Goal: Complete application form

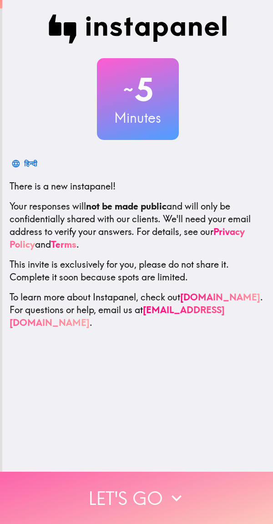
click at [175, 494] on icon "button" at bounding box center [176, 498] width 20 height 20
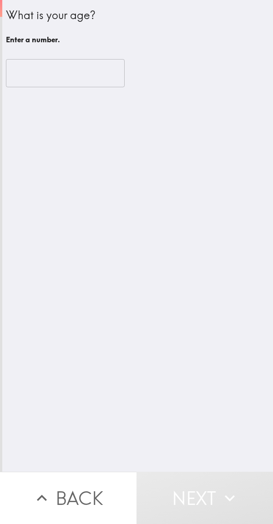
click at [22, 78] on input "number" at bounding box center [65, 73] width 119 height 28
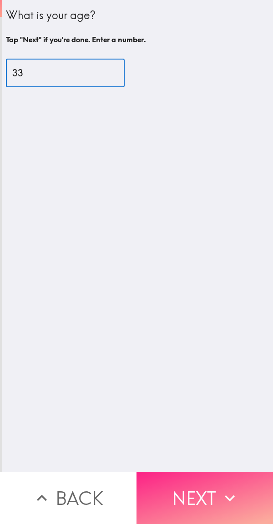
type input "33"
click at [196, 499] on button "Next" at bounding box center [204, 497] width 136 height 52
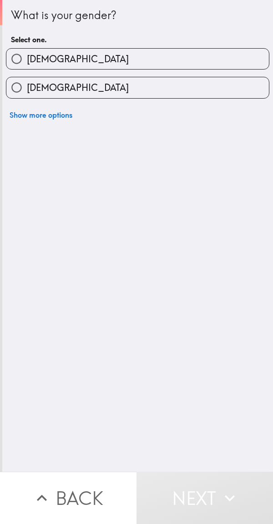
click at [206, 58] on label "[DEMOGRAPHIC_DATA]" at bounding box center [137, 59] width 262 height 20
click at [27, 58] on input "[DEMOGRAPHIC_DATA]" at bounding box center [16, 59] width 20 height 20
radio input "true"
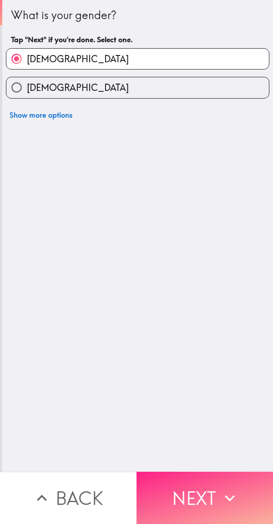
click at [206, 494] on button "Next" at bounding box center [204, 497] width 136 height 52
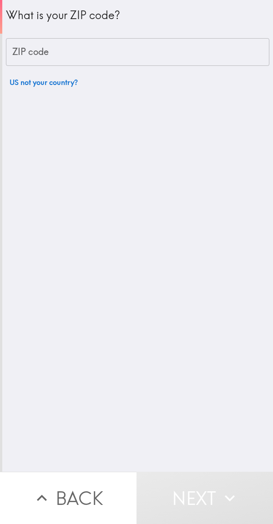
click at [201, 53] on input "ZIP code" at bounding box center [137, 52] width 263 height 28
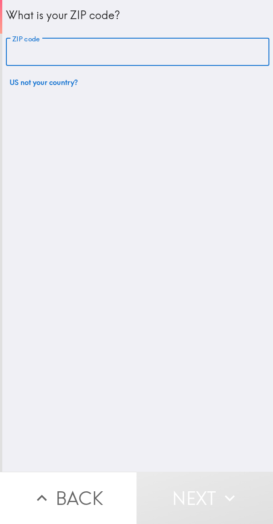
type input "11219"
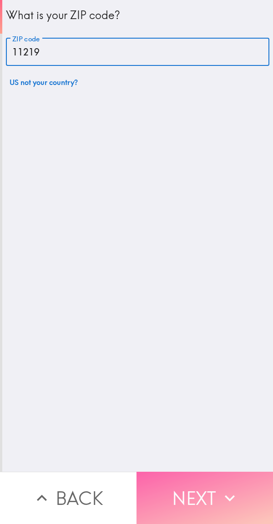
click at [205, 482] on button "Next" at bounding box center [204, 497] width 136 height 52
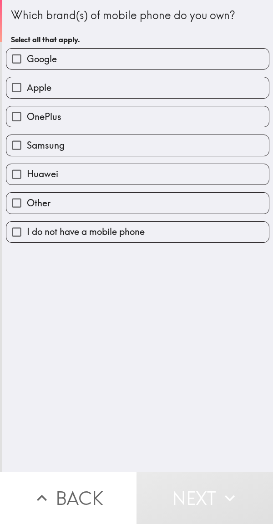
click at [218, 87] on label "Apple" at bounding box center [137, 87] width 262 height 20
click at [27, 87] on input "Apple" at bounding box center [16, 87] width 20 height 20
checkbox input "true"
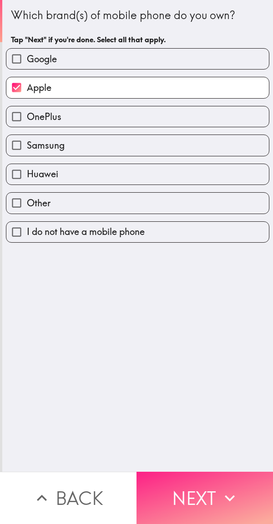
click at [208, 489] on button "Next" at bounding box center [204, 497] width 136 height 52
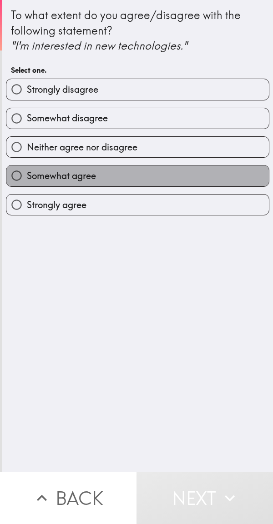
click at [167, 183] on label "Somewhat agree" at bounding box center [137, 175] width 262 height 20
click at [27, 183] on input "Somewhat agree" at bounding box center [16, 175] width 20 height 20
radio input "true"
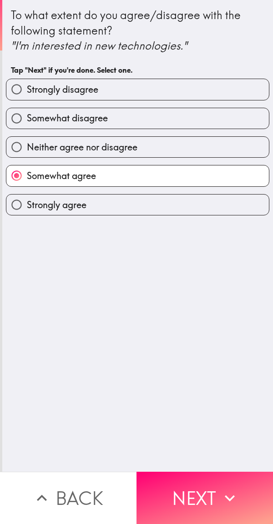
click at [187, 210] on label "Strongly agree" at bounding box center [137, 204] width 262 height 20
click at [27, 210] on input "Strongly agree" at bounding box center [16, 204] width 20 height 20
radio input "true"
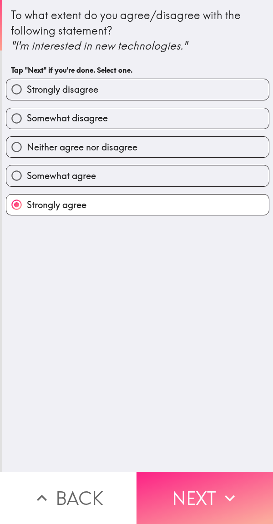
click at [197, 481] on button "Next" at bounding box center [204, 497] width 136 height 52
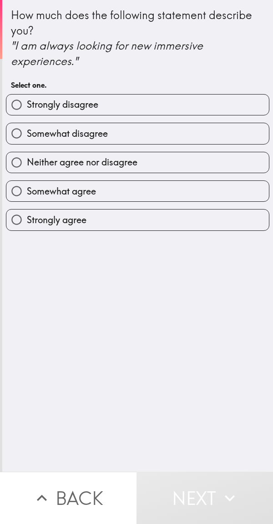
click at [179, 226] on label "Strongly agree" at bounding box center [137, 219] width 262 height 20
click at [27, 226] on input "Strongly agree" at bounding box center [16, 219] width 20 height 20
radio input "true"
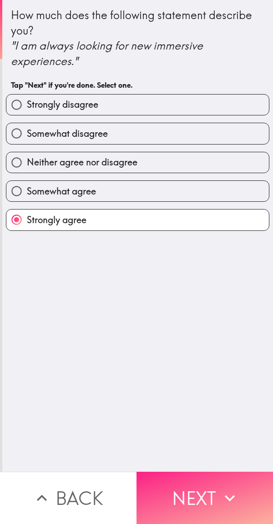
click at [204, 491] on button "Next" at bounding box center [204, 497] width 136 height 52
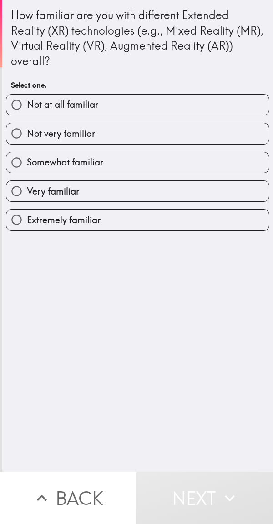
click at [198, 194] on label "Very familiar" at bounding box center [137, 191] width 262 height 20
click at [27, 194] on input "Very familiar" at bounding box center [16, 191] width 20 height 20
radio input "true"
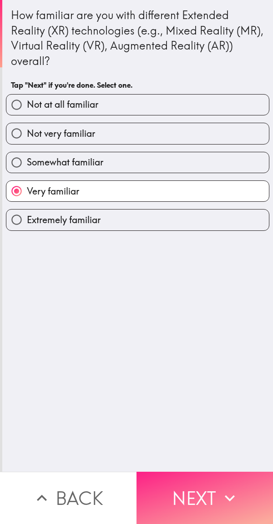
click at [198, 492] on button "Next" at bounding box center [204, 497] width 136 height 52
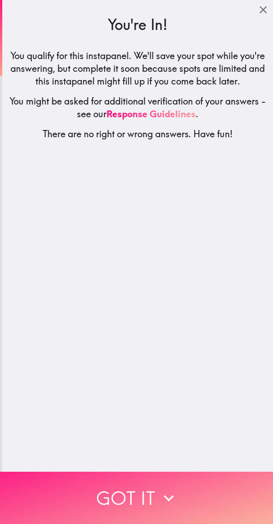
click at [182, 492] on button "Got it" at bounding box center [136, 497] width 273 height 52
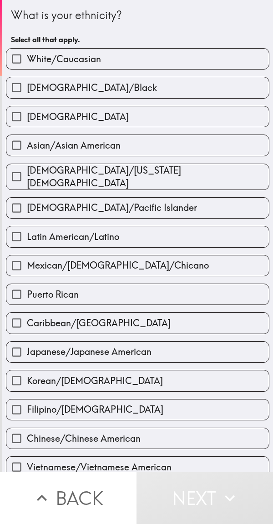
click at [222, 61] on label "White/Caucasian" at bounding box center [137, 59] width 262 height 20
click at [27, 61] on input "White/Caucasian" at bounding box center [16, 59] width 20 height 20
checkbox input "true"
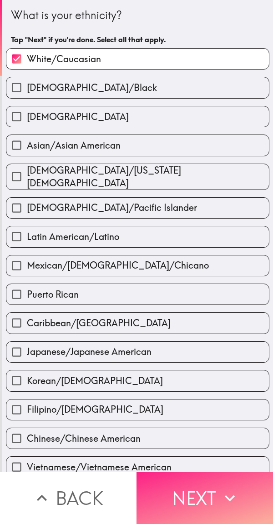
click at [190, 495] on button "Next" at bounding box center [204, 497] width 136 height 52
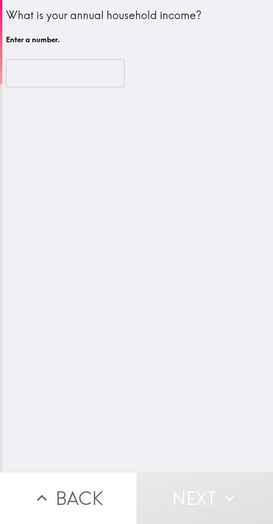
click at [77, 60] on input "number" at bounding box center [65, 73] width 119 height 28
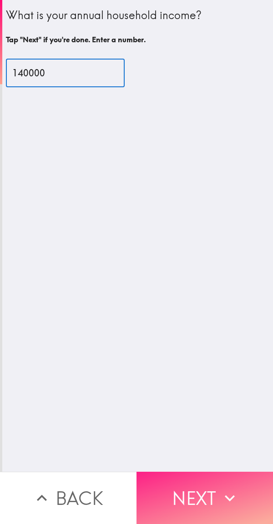
type input "140000"
click at [201, 493] on button "Next" at bounding box center [204, 497] width 136 height 52
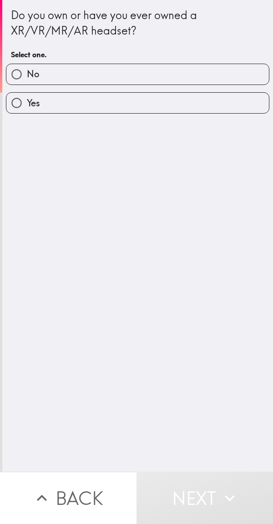
click at [217, 101] on label "Yes" at bounding box center [137, 103] width 262 height 20
click at [27, 101] on input "Yes" at bounding box center [16, 103] width 20 height 20
radio input "true"
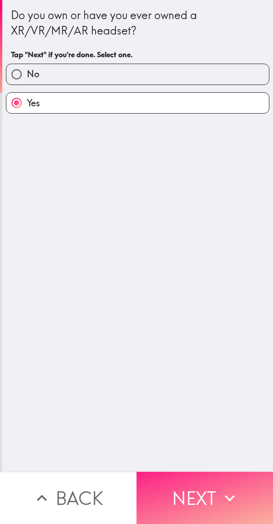
click at [198, 491] on button "Next" at bounding box center [204, 497] width 136 height 52
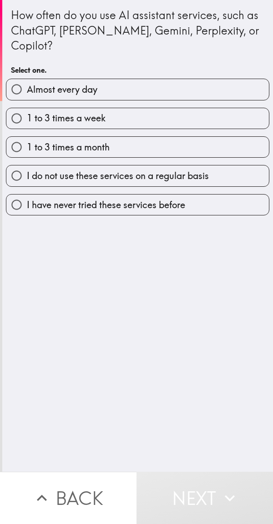
click at [193, 108] on label "1 to 3 times a week" at bounding box center [137, 118] width 262 height 20
click at [27, 108] on input "1 to 3 times a week" at bounding box center [16, 118] width 20 height 20
radio input "true"
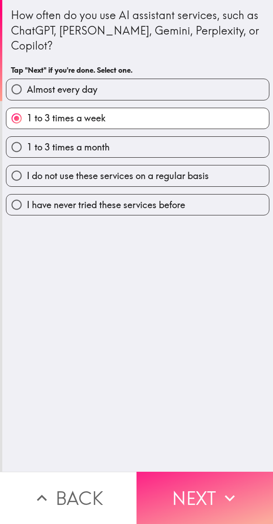
click at [209, 497] on button "Next" at bounding box center [204, 497] width 136 height 52
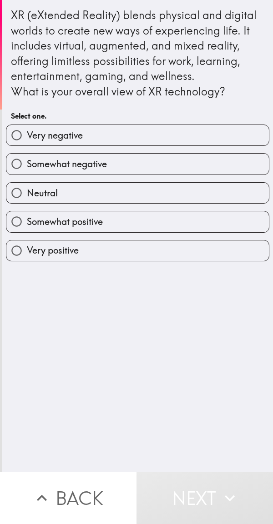
click at [170, 217] on label "Somewhat positive" at bounding box center [137, 221] width 262 height 20
click at [27, 217] on input "Somewhat positive" at bounding box center [16, 221] width 20 height 20
radio input "true"
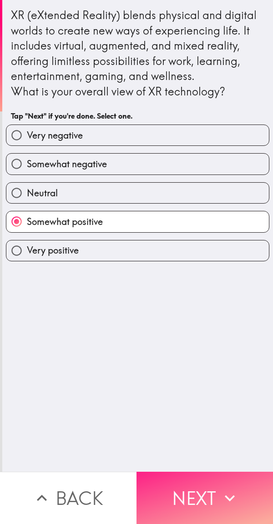
click at [202, 490] on button "Next" at bounding box center [204, 497] width 136 height 52
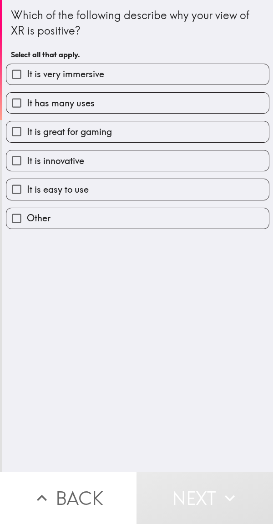
click at [199, 107] on label "It has many uses" at bounding box center [137, 103] width 262 height 20
click at [27, 107] on input "It has many uses" at bounding box center [16, 103] width 20 height 20
checkbox input "true"
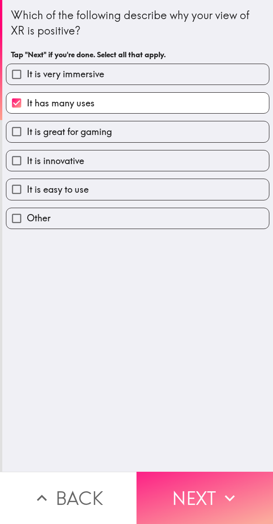
click at [202, 491] on button "Next" at bounding box center [204, 497] width 136 height 52
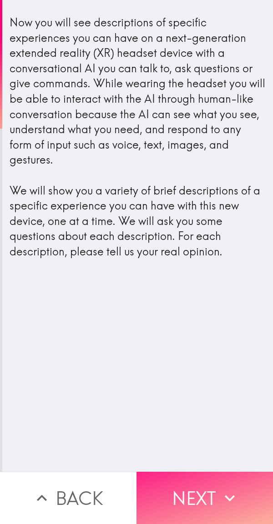
click at [207, 491] on button "Next" at bounding box center [204, 497] width 136 height 52
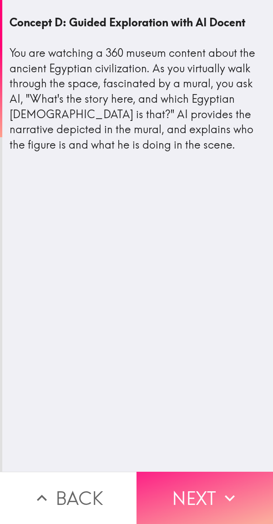
click at [197, 496] on button "Next" at bounding box center [204, 497] width 136 height 52
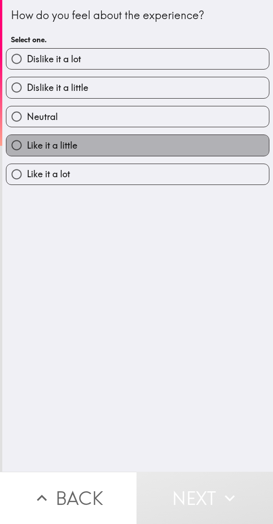
click at [177, 153] on label "Like it a little" at bounding box center [137, 145] width 262 height 20
click at [27, 153] on input "Like it a little" at bounding box center [16, 145] width 20 height 20
radio input "true"
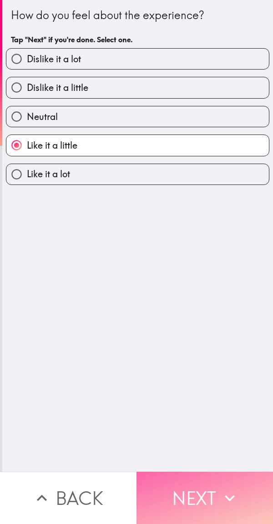
click at [218, 514] on button "Next" at bounding box center [204, 497] width 136 height 52
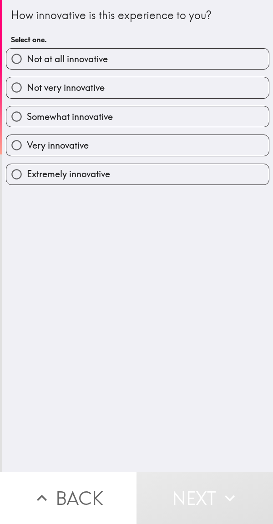
click at [198, 144] on label "Very innovative" at bounding box center [137, 145] width 262 height 20
click at [27, 144] on input "Very innovative" at bounding box center [16, 145] width 20 height 20
radio input "true"
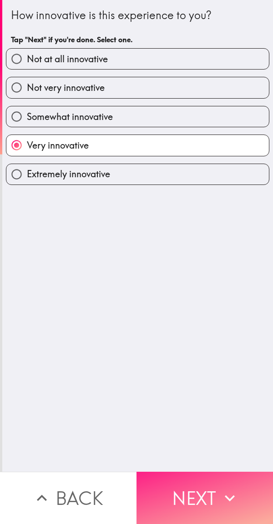
click at [196, 510] on button "Next" at bounding box center [204, 497] width 136 height 52
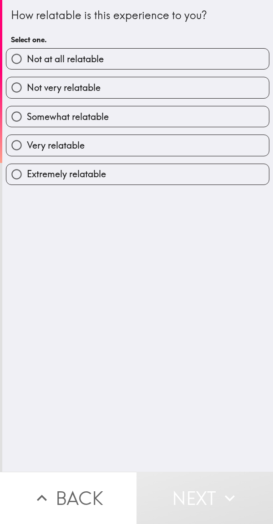
click at [208, 146] on label "Very relatable" at bounding box center [137, 145] width 262 height 20
click at [27, 146] on input "Very relatable" at bounding box center [16, 145] width 20 height 20
radio input "true"
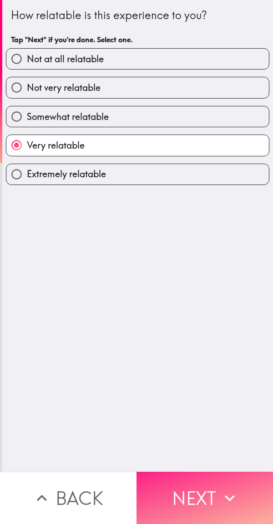
click at [202, 506] on button "Next" at bounding box center [204, 497] width 136 height 52
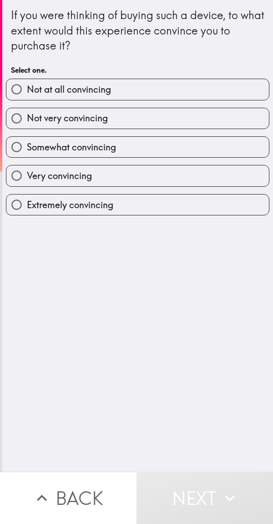
click at [203, 176] on label "Very convincing" at bounding box center [137, 175] width 262 height 20
click at [27, 176] on input "Very convincing" at bounding box center [16, 175] width 20 height 20
radio input "true"
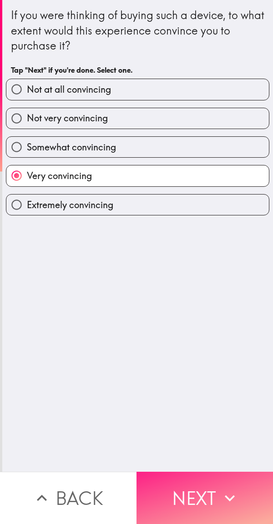
click at [204, 498] on button "Next" at bounding box center [204, 497] width 136 height 52
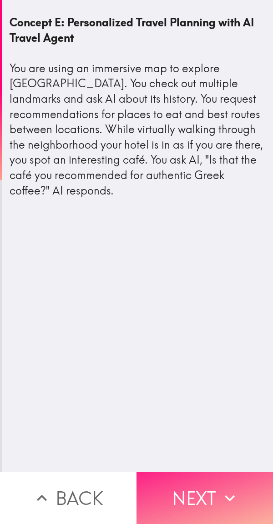
click at [197, 496] on button "Next" at bounding box center [204, 497] width 136 height 52
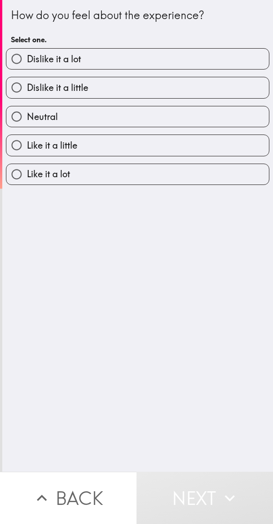
click at [204, 142] on label "Like it a little" at bounding box center [137, 145] width 262 height 20
click at [27, 142] on input "Like it a little" at bounding box center [16, 145] width 20 height 20
radio input "true"
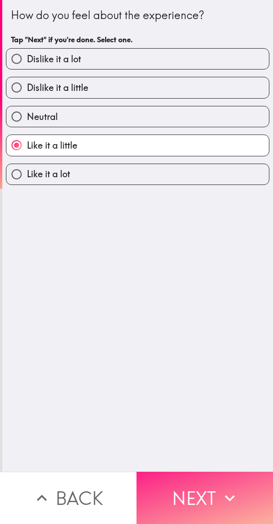
click at [184, 491] on button "Next" at bounding box center [204, 497] width 136 height 52
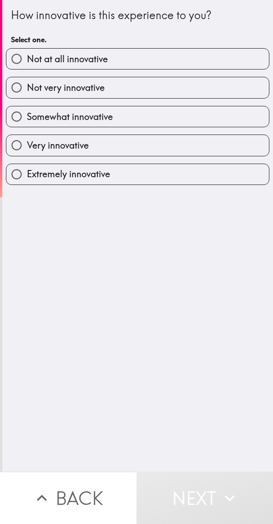
click at [198, 142] on label "Very innovative" at bounding box center [137, 145] width 262 height 20
click at [27, 142] on input "Very innovative" at bounding box center [16, 145] width 20 height 20
radio input "true"
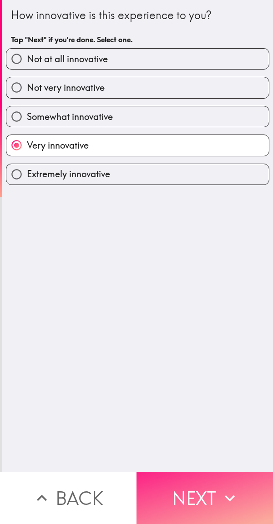
click at [203, 507] on button "Next" at bounding box center [204, 497] width 136 height 52
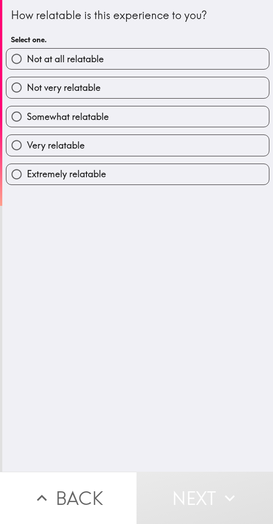
click at [228, 146] on label "Very relatable" at bounding box center [137, 145] width 262 height 20
click at [27, 146] on input "Very relatable" at bounding box center [16, 145] width 20 height 20
radio input "true"
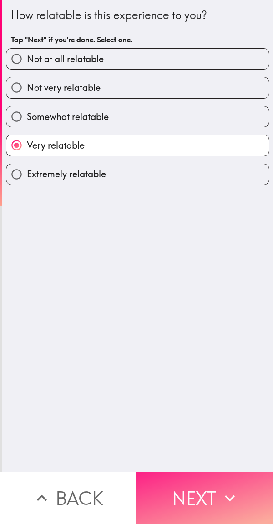
click at [201, 492] on button "Next" at bounding box center [204, 497] width 136 height 52
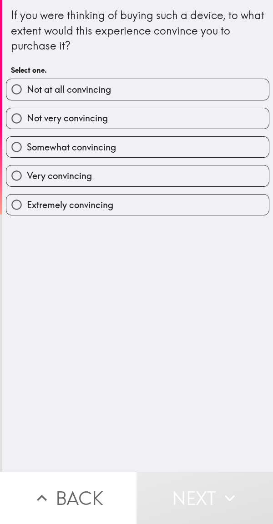
click at [198, 208] on label "Extremely convincing" at bounding box center [137, 204] width 262 height 20
click at [27, 208] on input "Extremely convincing" at bounding box center [16, 204] width 20 height 20
radio input "true"
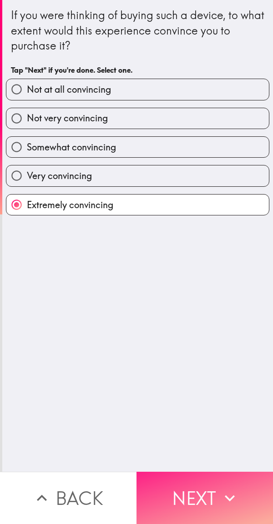
click at [199, 486] on button "Next" at bounding box center [204, 497] width 136 height 52
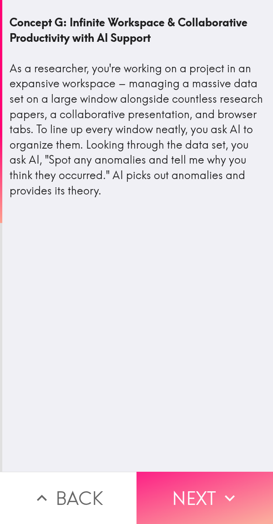
click at [238, 501] on button "Next" at bounding box center [204, 497] width 136 height 52
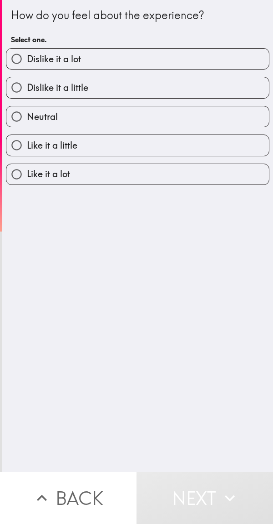
click at [130, 149] on label "Like it a little" at bounding box center [137, 145] width 262 height 20
click at [27, 149] on input "Like it a little" at bounding box center [16, 145] width 20 height 20
radio input "true"
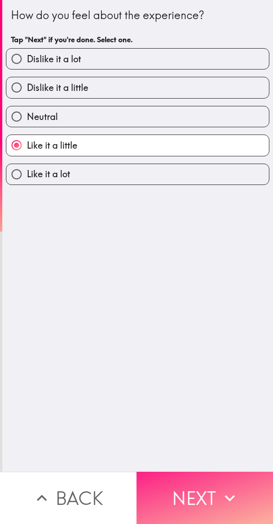
click at [206, 496] on button "Next" at bounding box center [204, 497] width 136 height 52
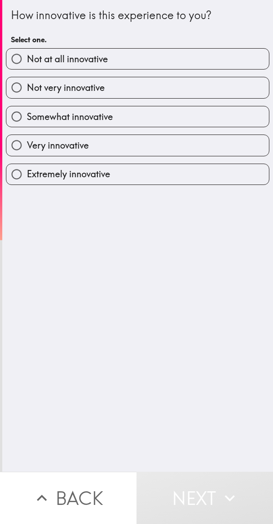
click at [148, 155] on label "Very innovative" at bounding box center [137, 145] width 262 height 20
click at [27, 155] on input "Very innovative" at bounding box center [16, 145] width 20 height 20
radio input "true"
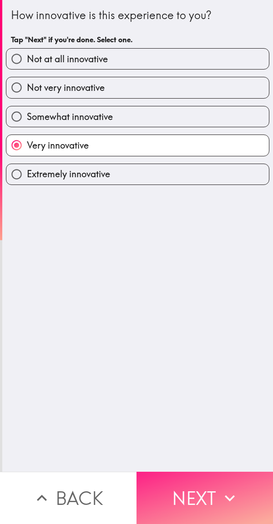
click at [201, 501] on button "Next" at bounding box center [204, 497] width 136 height 52
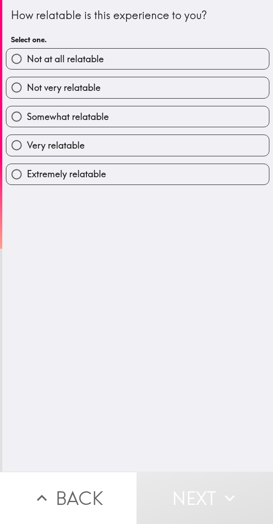
click at [188, 146] on label "Very relatable" at bounding box center [137, 145] width 262 height 20
click at [27, 146] on input "Very relatable" at bounding box center [16, 145] width 20 height 20
radio input "true"
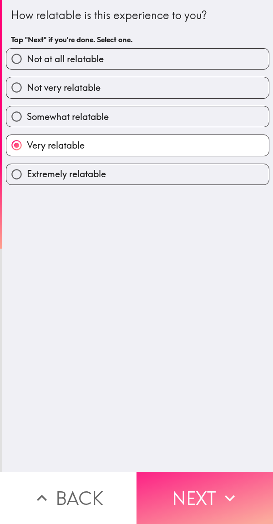
click at [209, 498] on button "Next" at bounding box center [204, 497] width 136 height 52
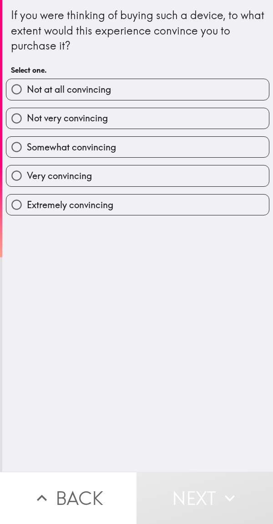
click at [204, 175] on label "Very convincing" at bounding box center [137, 175] width 262 height 20
click at [27, 175] on input "Very convincing" at bounding box center [16, 175] width 20 height 20
radio input "true"
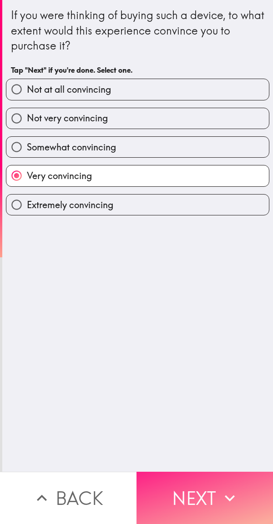
click at [182, 494] on button "Next" at bounding box center [204, 497] width 136 height 52
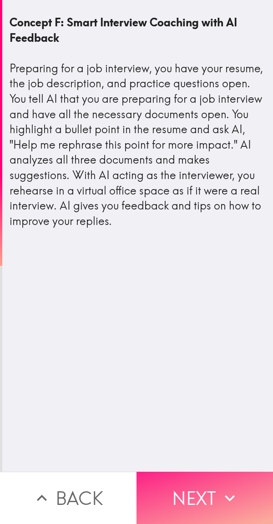
click at [183, 501] on button "Next" at bounding box center [204, 497] width 136 height 52
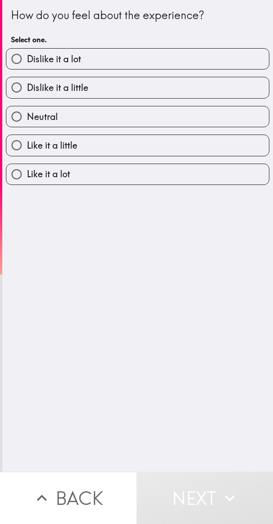
click at [206, 148] on label "Like it a little" at bounding box center [137, 145] width 262 height 20
click at [27, 148] on input "Like it a little" at bounding box center [16, 145] width 20 height 20
radio input "true"
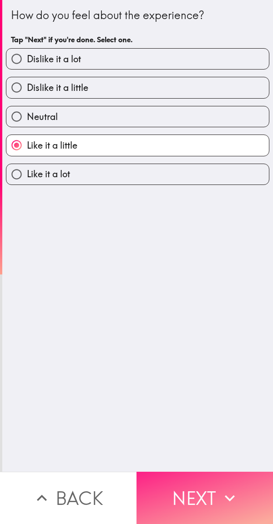
click at [191, 503] on button "Next" at bounding box center [204, 497] width 136 height 52
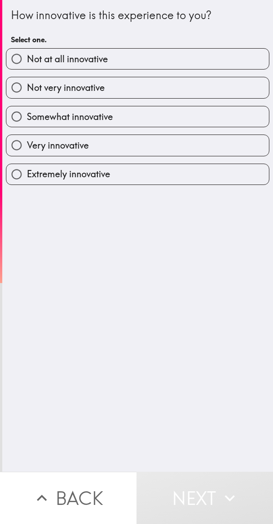
click at [212, 152] on label "Very innovative" at bounding box center [137, 145] width 262 height 20
click at [27, 152] on input "Very innovative" at bounding box center [16, 145] width 20 height 20
radio input "true"
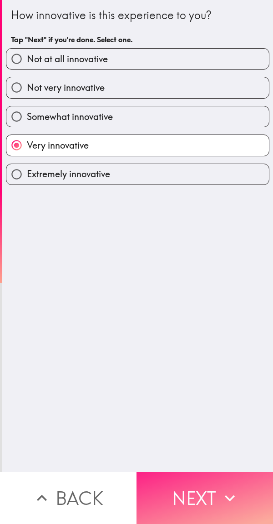
click at [188, 504] on button "Next" at bounding box center [204, 497] width 136 height 52
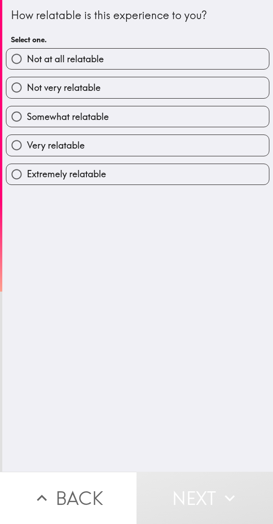
click at [198, 147] on label "Very relatable" at bounding box center [137, 145] width 262 height 20
click at [27, 147] on input "Very relatable" at bounding box center [16, 145] width 20 height 20
radio input "true"
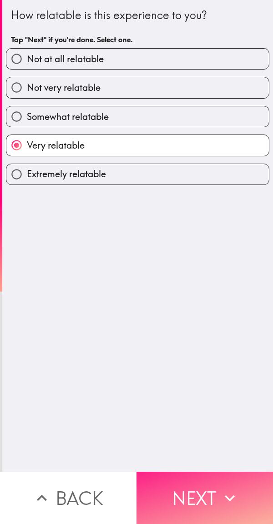
click at [188, 500] on button "Next" at bounding box center [204, 497] width 136 height 52
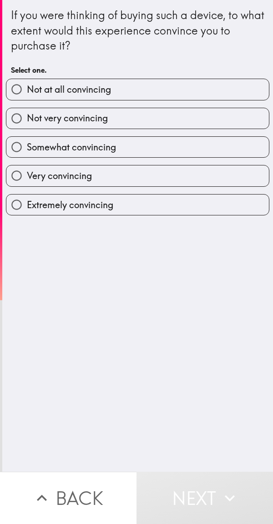
click at [204, 180] on label "Very convincing" at bounding box center [137, 175] width 262 height 20
click at [27, 180] on input "Very convincing" at bounding box center [16, 175] width 20 height 20
radio input "true"
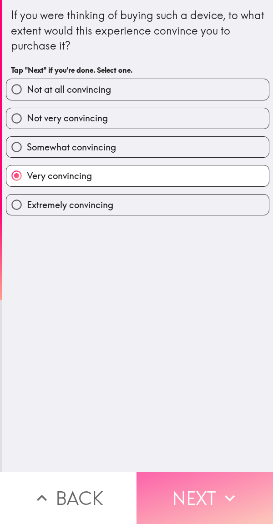
click at [186, 492] on button "Next" at bounding box center [204, 497] width 136 height 52
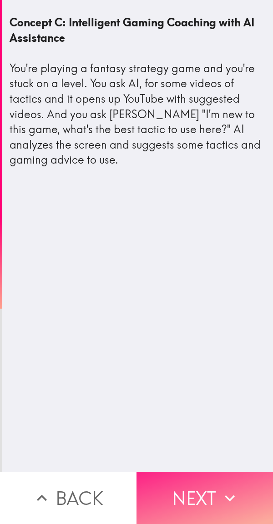
click at [194, 505] on button "Next" at bounding box center [204, 497] width 136 height 52
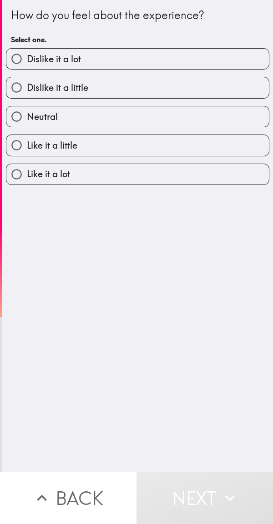
click at [34, 145] on span "Like it a little" at bounding box center [52, 145] width 50 height 13
click at [27, 145] on input "Like it a little" at bounding box center [16, 145] width 20 height 20
radio input "true"
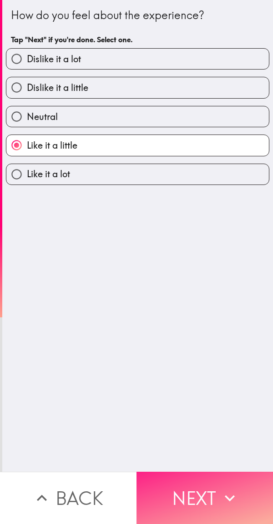
click at [185, 501] on button "Next" at bounding box center [204, 497] width 136 height 52
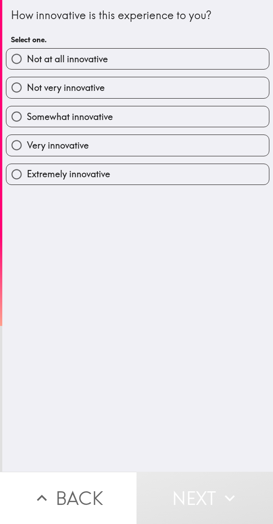
click at [198, 170] on label "Extremely innovative" at bounding box center [137, 174] width 262 height 20
click at [27, 170] on input "Extremely innovative" at bounding box center [16, 174] width 20 height 20
radio input "true"
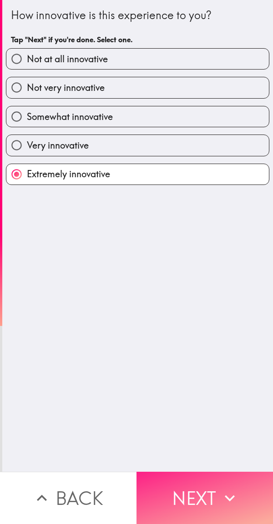
click at [180, 494] on button "Next" at bounding box center [204, 497] width 136 height 52
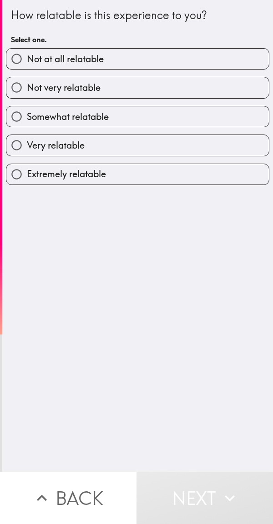
click at [209, 144] on label "Very relatable" at bounding box center [137, 145] width 262 height 20
click at [27, 144] on input "Very relatable" at bounding box center [16, 145] width 20 height 20
radio input "true"
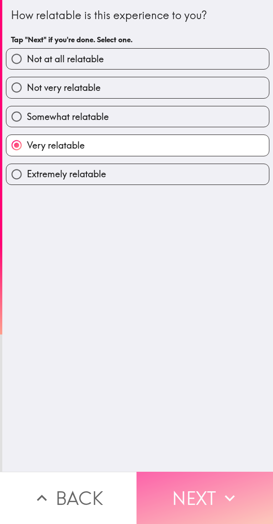
click at [176, 490] on button "Next" at bounding box center [204, 497] width 136 height 52
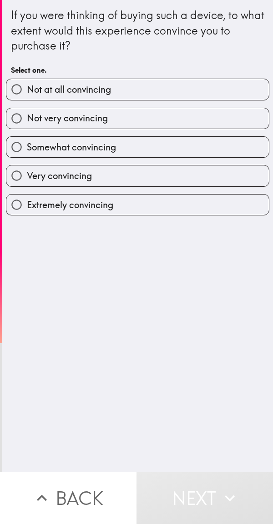
click at [202, 175] on label "Very convincing" at bounding box center [137, 175] width 262 height 20
click at [27, 175] on input "Very convincing" at bounding box center [16, 175] width 20 height 20
radio input "true"
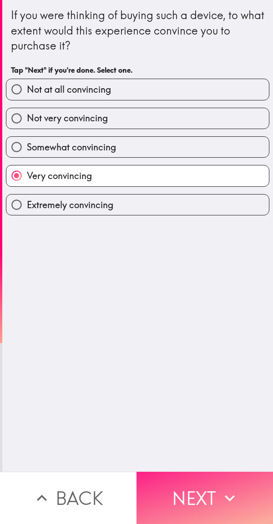
click at [182, 497] on button "Next" at bounding box center [204, 497] width 136 height 52
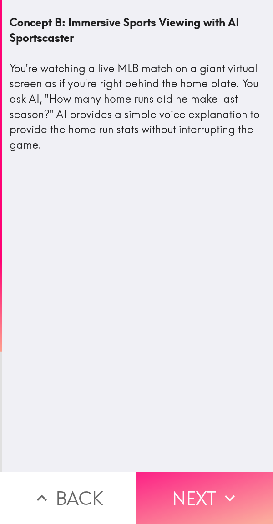
click at [178, 494] on button "Next" at bounding box center [204, 497] width 136 height 52
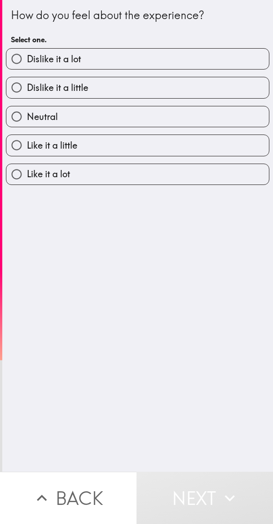
click at [206, 148] on label "Like it a little" at bounding box center [137, 145] width 262 height 20
click at [27, 148] on input "Like it a little" at bounding box center [16, 145] width 20 height 20
radio input "true"
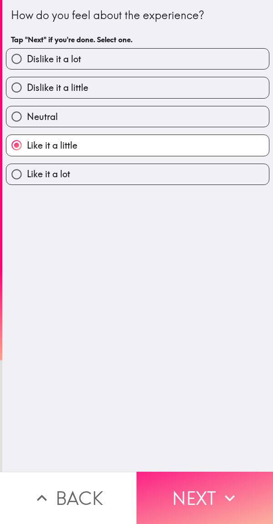
click at [186, 499] on button "Next" at bounding box center [204, 497] width 136 height 52
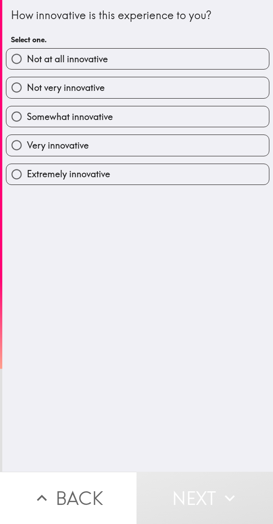
click at [206, 139] on label "Very innovative" at bounding box center [137, 145] width 262 height 20
click at [27, 139] on input "Very innovative" at bounding box center [16, 145] width 20 height 20
radio input "true"
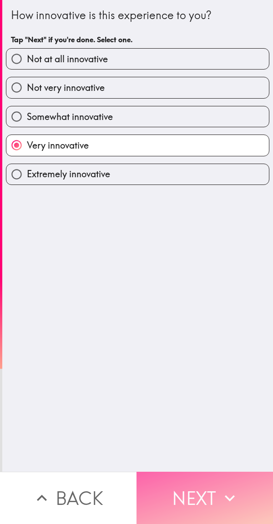
click at [189, 497] on button "Next" at bounding box center [204, 497] width 136 height 52
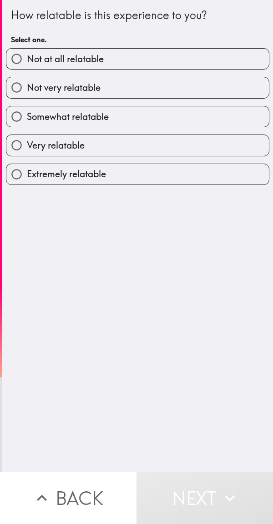
click at [222, 117] on label "Somewhat relatable" at bounding box center [137, 116] width 262 height 20
click at [27, 117] on input "Somewhat relatable" at bounding box center [16, 116] width 20 height 20
radio input "true"
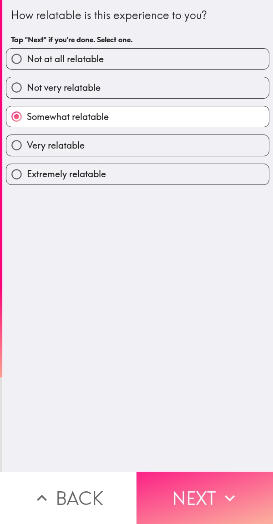
click at [196, 487] on button "Next" at bounding box center [204, 497] width 136 height 52
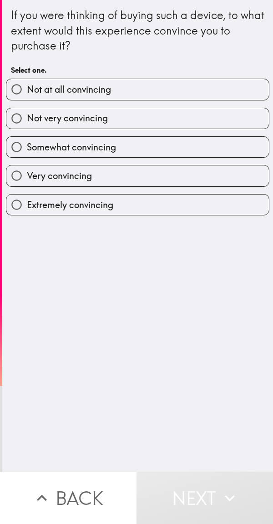
click at [219, 147] on label "Somewhat convincing" at bounding box center [137, 147] width 262 height 20
click at [27, 147] on input "Somewhat convincing" at bounding box center [16, 147] width 20 height 20
radio input "true"
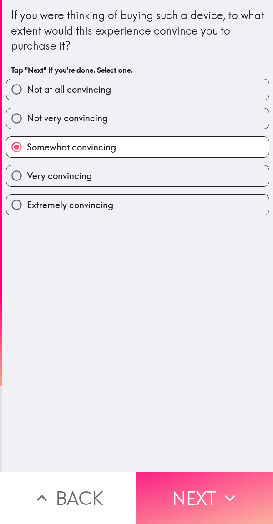
click at [199, 485] on button "Next" at bounding box center [204, 497] width 136 height 52
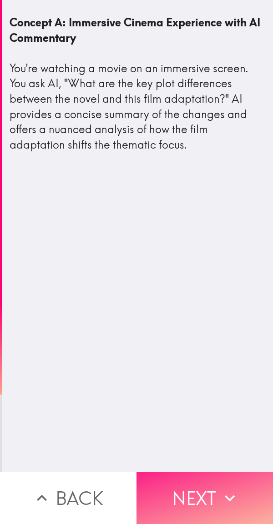
click at [202, 492] on button "Next" at bounding box center [204, 497] width 136 height 52
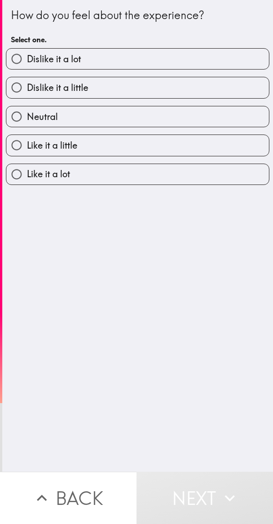
click at [221, 143] on label "Like it a little" at bounding box center [137, 145] width 262 height 20
click at [27, 143] on input "Like it a little" at bounding box center [16, 145] width 20 height 20
radio input "true"
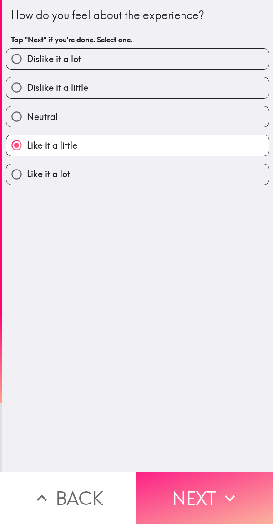
click at [208, 489] on button "Next" at bounding box center [204, 497] width 136 height 52
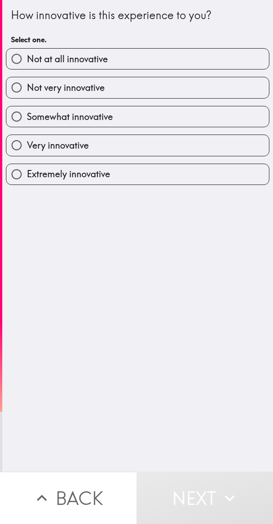
click at [210, 143] on label "Very innovative" at bounding box center [137, 145] width 262 height 20
click at [27, 143] on input "Very innovative" at bounding box center [16, 145] width 20 height 20
radio input "true"
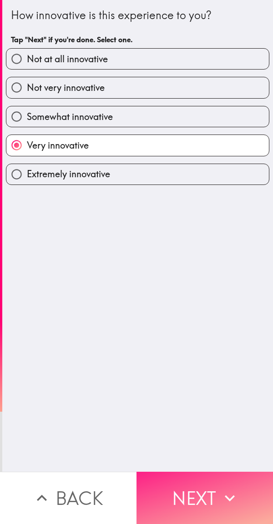
click at [190, 504] on button "Next" at bounding box center [204, 497] width 136 height 52
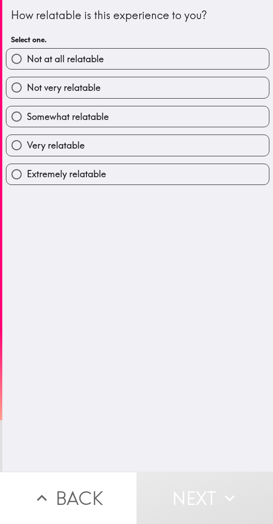
click at [221, 139] on label "Very relatable" at bounding box center [137, 145] width 262 height 20
click at [27, 139] on input "Very relatable" at bounding box center [16, 145] width 20 height 20
radio input "true"
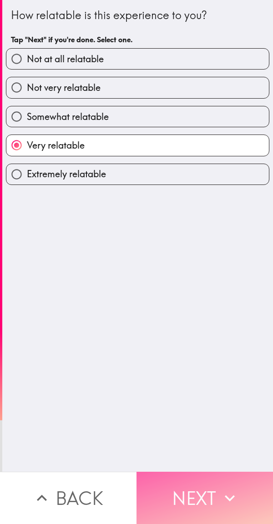
click at [202, 503] on button "Next" at bounding box center [204, 497] width 136 height 52
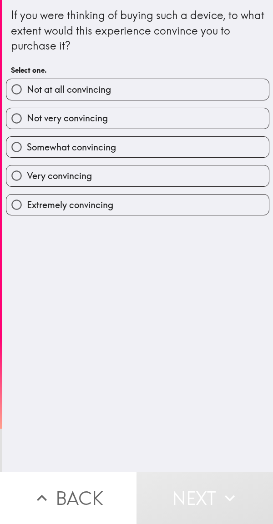
click at [199, 174] on label "Very convincing" at bounding box center [137, 175] width 262 height 20
click at [27, 174] on input "Very convincing" at bounding box center [16, 175] width 20 height 20
radio input "true"
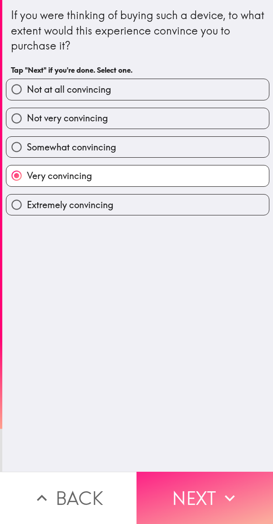
click at [199, 491] on button "Next" at bounding box center [204, 497] width 136 height 52
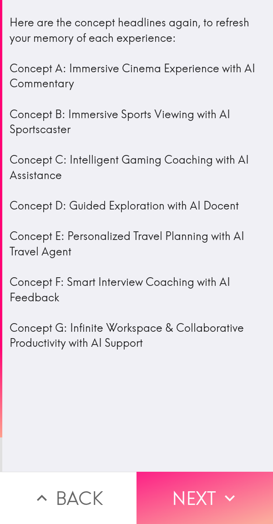
click at [197, 493] on button "Next" at bounding box center [204, 497] width 136 height 52
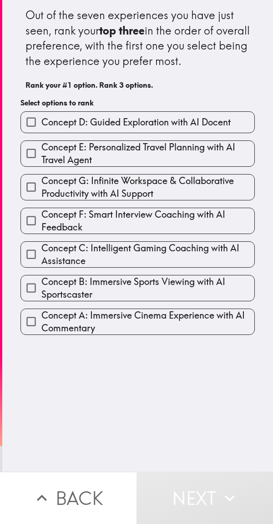
click at [170, 327] on span "Concept A: Immersive Cinema Experience with AI Commentary" at bounding box center [147, 321] width 213 height 25
click at [41, 327] on input "Concept A: Immersive Cinema Experience with AI Commentary" at bounding box center [31, 321] width 20 height 20
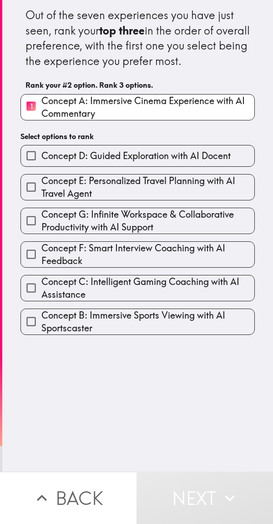
click at [152, 330] on span "Concept B: Immersive Sports Viewing with AI Sportscaster" at bounding box center [147, 321] width 213 height 25
click at [41, 330] on input "Concept B: Immersive Sports Viewing with AI Sportscaster" at bounding box center [31, 321] width 20 height 20
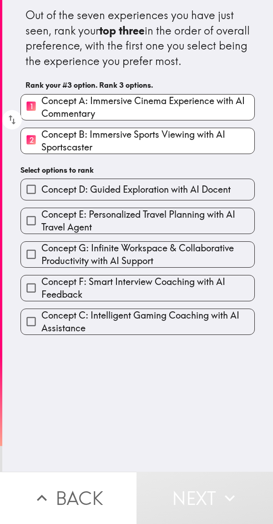
click at [153, 291] on span "Concept F: Smart Interview Coaching with AI Feedback" at bounding box center [147, 287] width 213 height 25
click at [41, 291] on input "Concept F: Smart Interview Coaching with AI Feedback" at bounding box center [31, 288] width 20 height 20
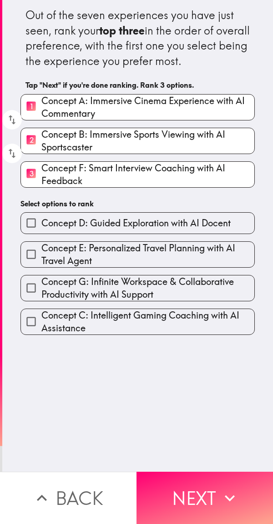
click at [150, 301] on span "Concept G: Infinite Workspace & Collaborative Productivity with AI Support" at bounding box center [147, 287] width 213 height 25
click at [41, 298] on input "Concept G: Infinite Workspace & Collaborative Productivity with AI Support" at bounding box center [31, 288] width 20 height 20
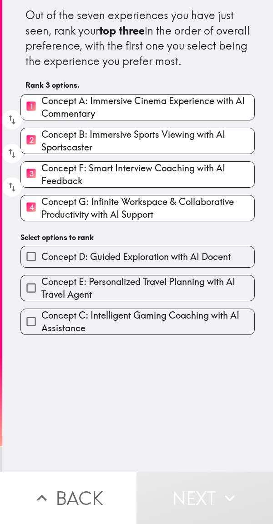
click at [143, 334] on span "Concept C: Intelligent Gaming Coaching with AI Assistance" at bounding box center [147, 321] width 213 height 25
click at [41, 332] on input "Concept C: Intelligent Gaming Coaching with AI Assistance" at bounding box center [31, 321] width 20 height 20
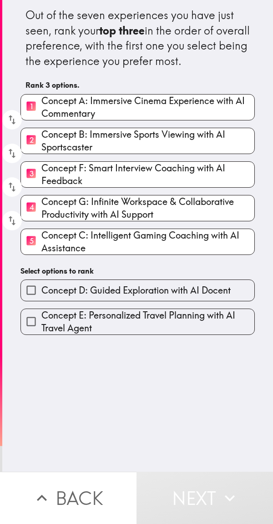
click at [148, 297] on label "Concept D: Guided Exploration with AI Docent" at bounding box center [137, 290] width 233 height 20
click at [41, 297] on input "Concept D: Guided Exploration with AI Docent" at bounding box center [31, 290] width 20 height 20
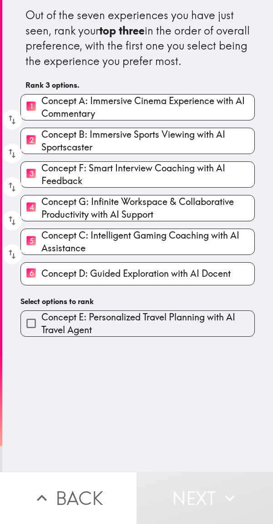
click at [144, 336] on span "Concept E: Personalized Travel Planning with AI Travel Agent" at bounding box center [147, 323] width 213 height 25
click at [41, 333] on input "Concept E: Personalized Travel Planning with AI Travel Agent" at bounding box center [31, 323] width 20 height 20
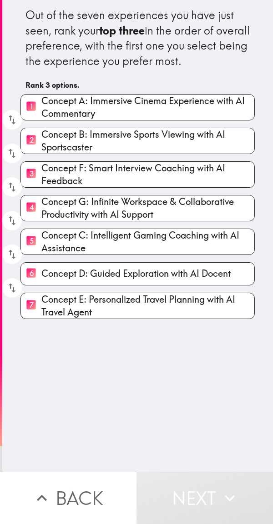
click at [204, 493] on button "Next" at bounding box center [204, 497] width 136 height 52
click at [151, 318] on span "Concept E: Personalized Travel Planning with AI Travel Agent" at bounding box center [147, 305] width 213 height 25
click at [41, 317] on input "7 Concept E: Personalized Travel Planning with AI Travel Agent" at bounding box center [31, 305] width 20 height 22
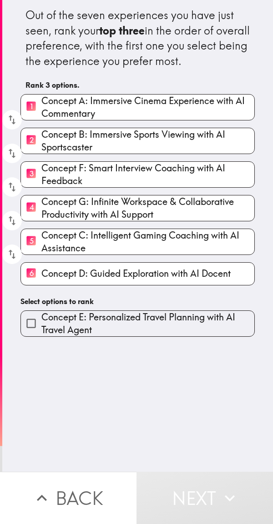
click at [152, 280] on span "Concept D: Guided Exploration with AI Docent" at bounding box center [135, 273] width 189 height 13
click at [41, 285] on input "6 Concept D: Guided Exploration with AI Docent" at bounding box center [31, 274] width 20 height 22
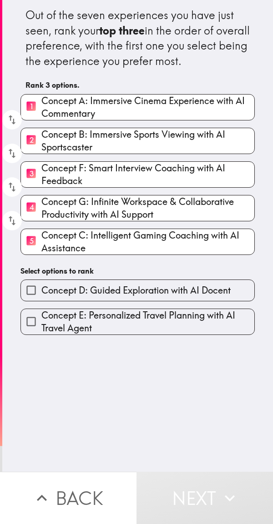
click at [159, 254] on span "Concept C: Intelligent Gaming Coaching with AI Assistance" at bounding box center [147, 241] width 213 height 25
click at [41, 253] on input "5 Concept C: Intelligent Gaming Coaching with AI Assistance" at bounding box center [31, 241] width 20 height 22
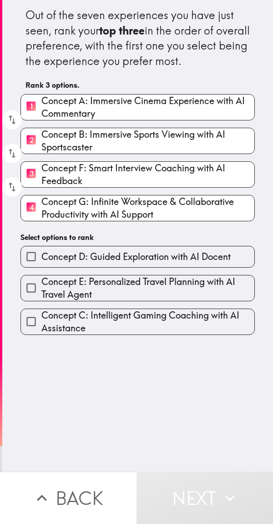
click at [212, 487] on button "Next" at bounding box center [204, 497] width 136 height 52
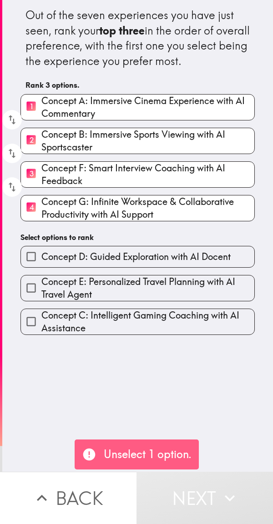
click at [183, 221] on span "Concept G: Infinite Workspace & Collaborative Productivity with AI Support" at bounding box center [147, 207] width 213 height 25
click at [41, 219] on input "4 Concept G: Infinite Workspace & Collaborative Productivity with AI Support" at bounding box center [31, 208] width 20 height 22
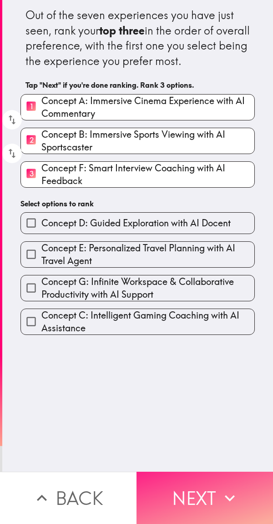
click at [204, 497] on button "Next" at bounding box center [204, 497] width 136 height 52
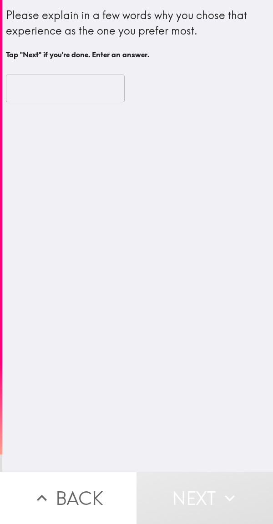
click at [76, 93] on input "text" at bounding box center [65, 88] width 119 height 28
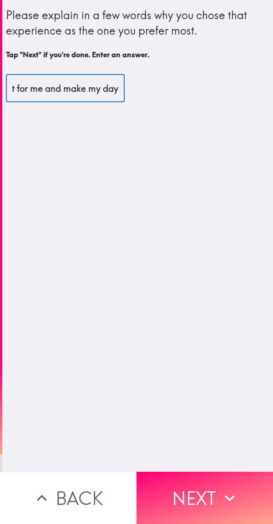
scroll to position [0, 38]
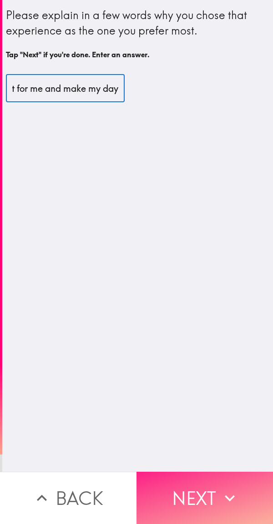
type input "it great for me and make my day"
click at [189, 484] on button "Next" at bounding box center [204, 497] width 136 height 52
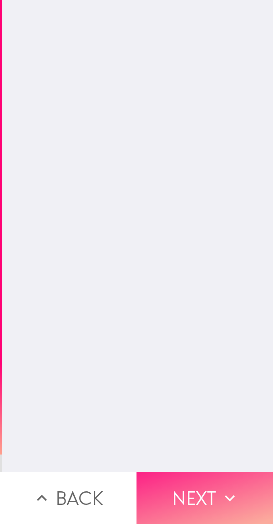
scroll to position [0, 0]
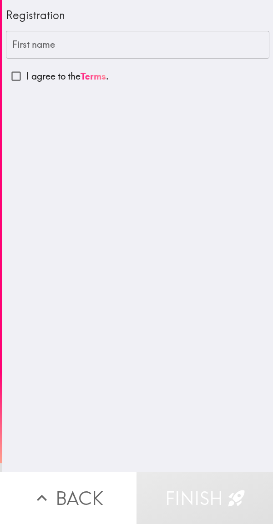
click at [26, 33] on input "First name" at bounding box center [137, 45] width 263 height 28
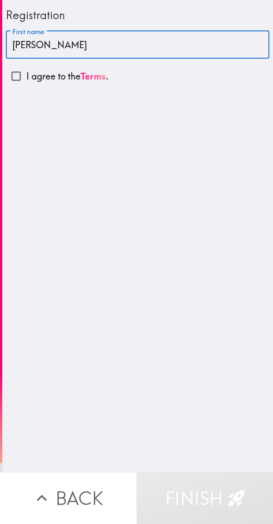
type input "[PERSON_NAME]"
click at [19, 86] on input "I agree to the Terms ." at bounding box center [16, 76] width 20 height 20
checkbox input "true"
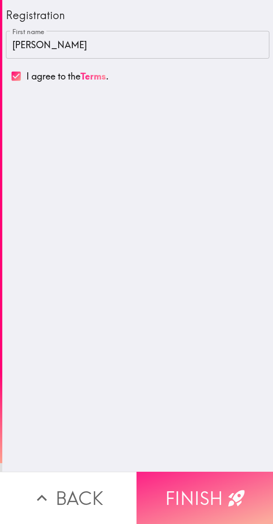
click at [220, 473] on button "Finish" at bounding box center [204, 497] width 136 height 52
